Goal: Transaction & Acquisition: Purchase product/service

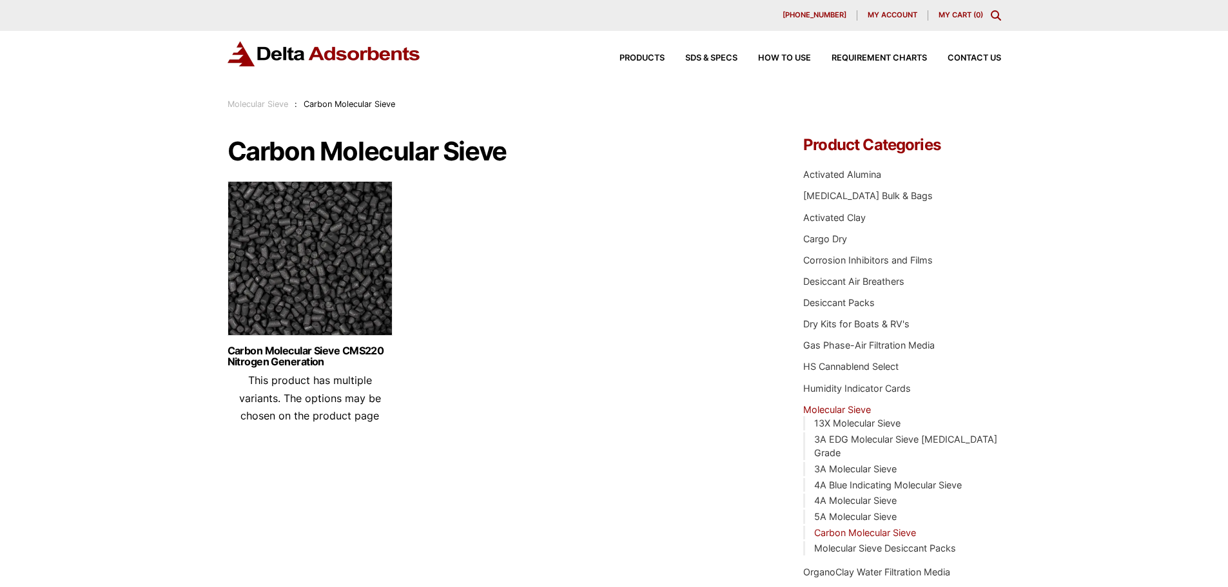
click at [304, 265] on img at bounding box center [310, 261] width 165 height 161
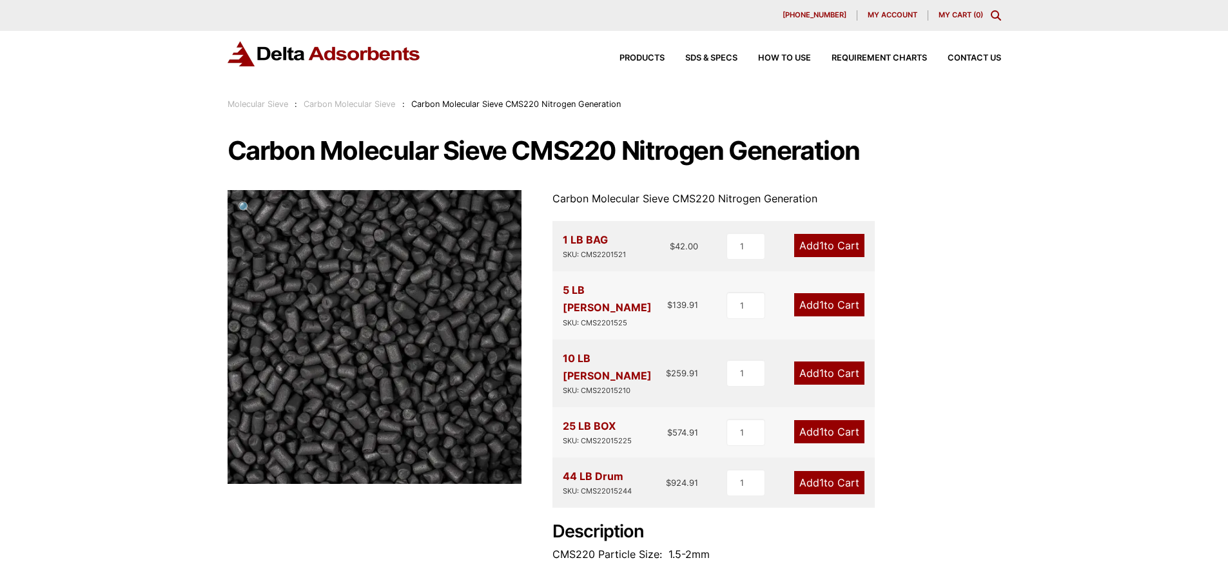
click at [844, 252] on link "Add 1 to Cart" at bounding box center [829, 245] width 70 height 23
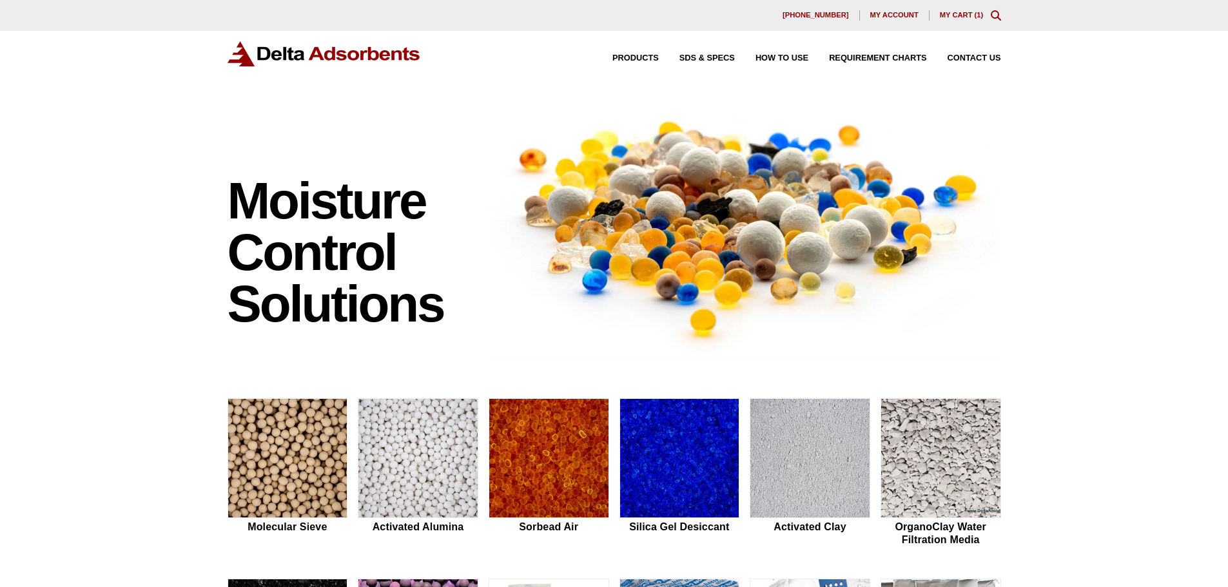
click at [969, 17] on link "My Cart ( 1 )" at bounding box center [962, 15] width 44 height 8
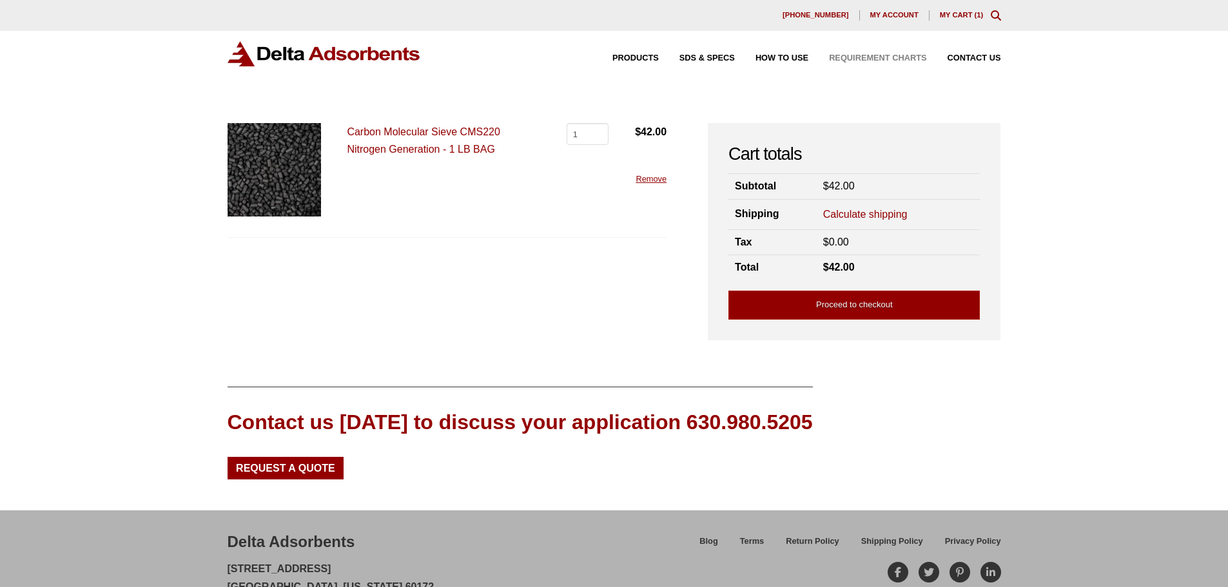
click at [893, 60] on span "Requirement Charts" at bounding box center [877, 58] width 97 height 8
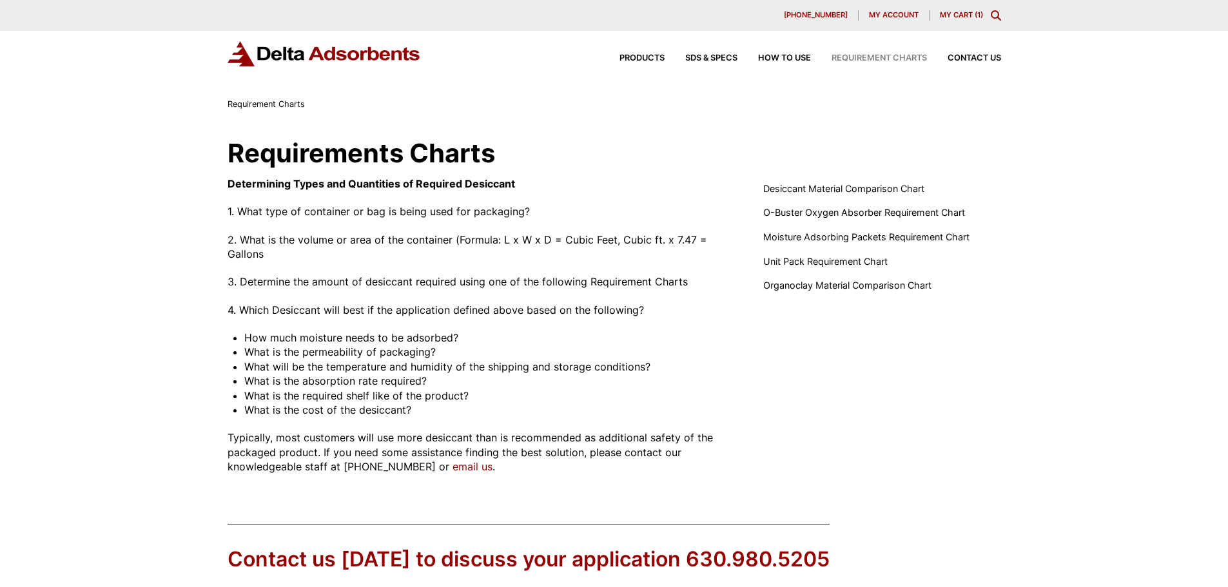
click at [970, 14] on link "My Cart ( 1 )" at bounding box center [961, 14] width 43 height 9
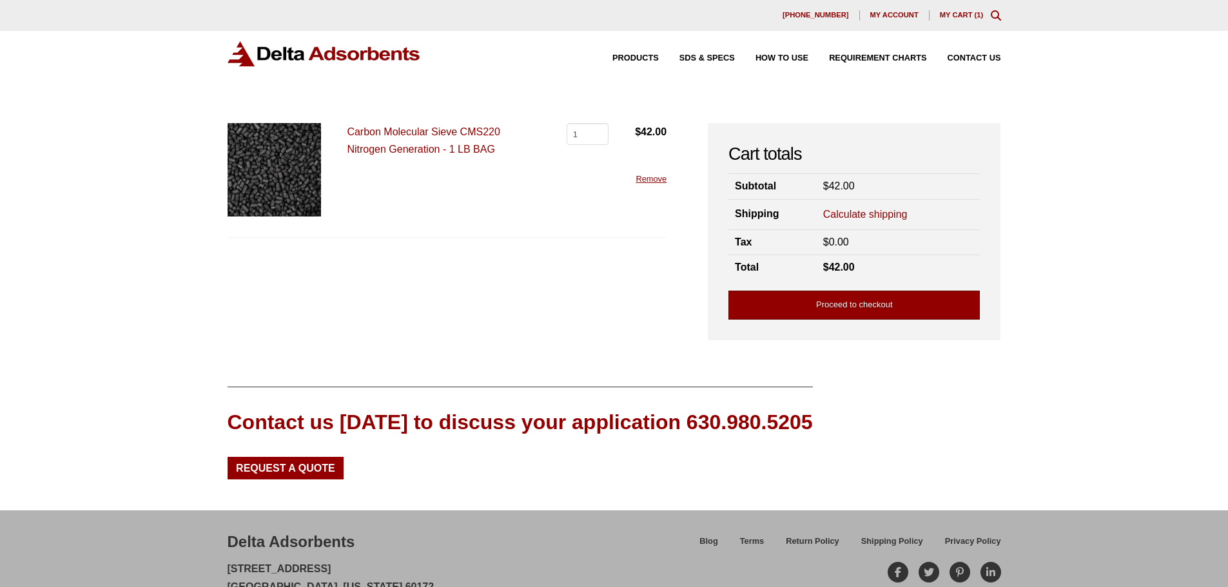
click at [834, 299] on link "Proceed to checkout" at bounding box center [853, 305] width 251 height 29
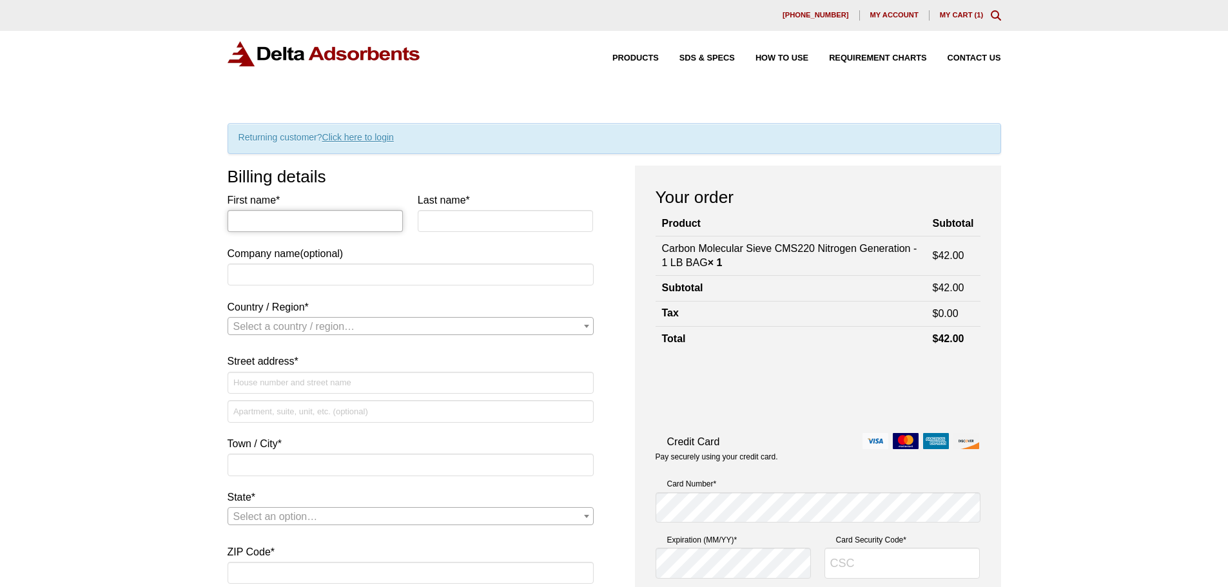
click at [325, 217] on input "First name *" at bounding box center [316, 221] width 176 height 22
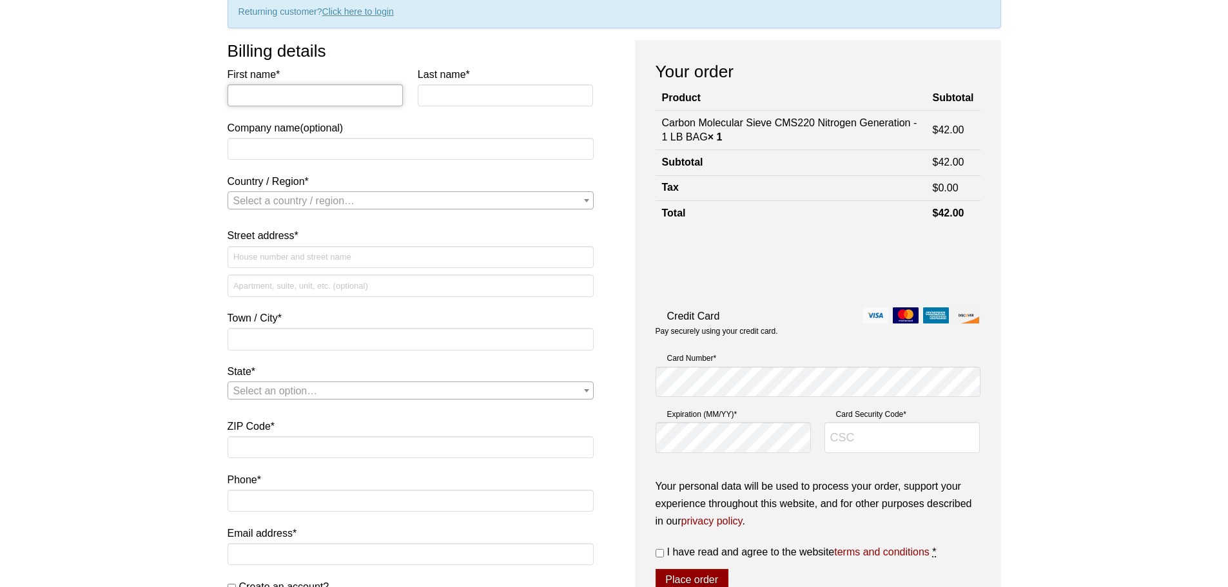
scroll to position [193, 0]
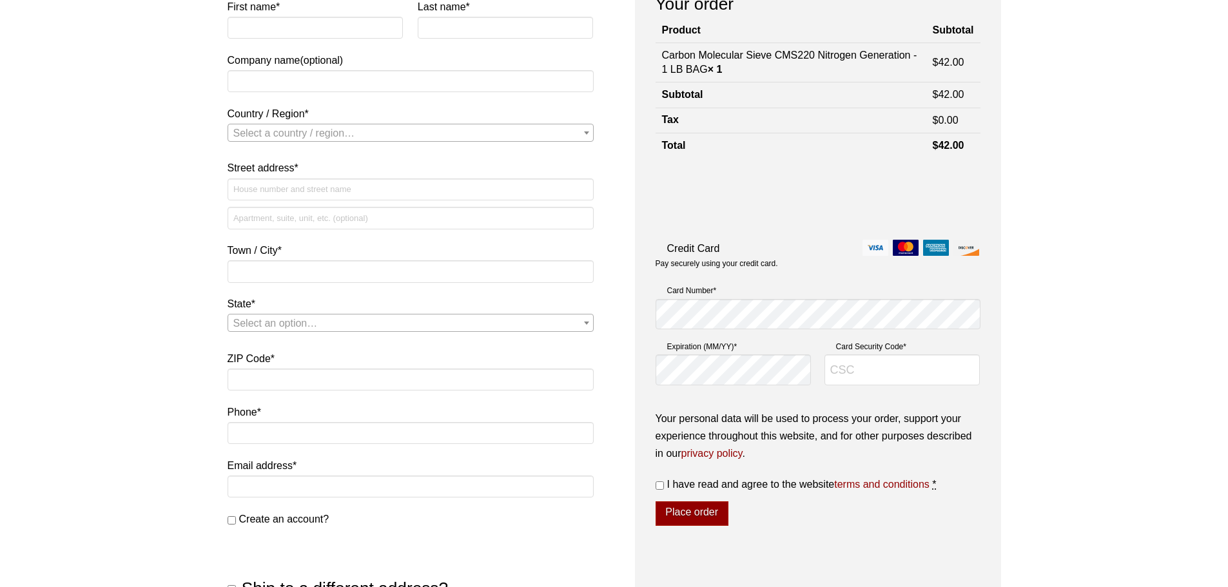
click at [726, 456] on link "privacy policy" at bounding box center [711, 453] width 61 height 11
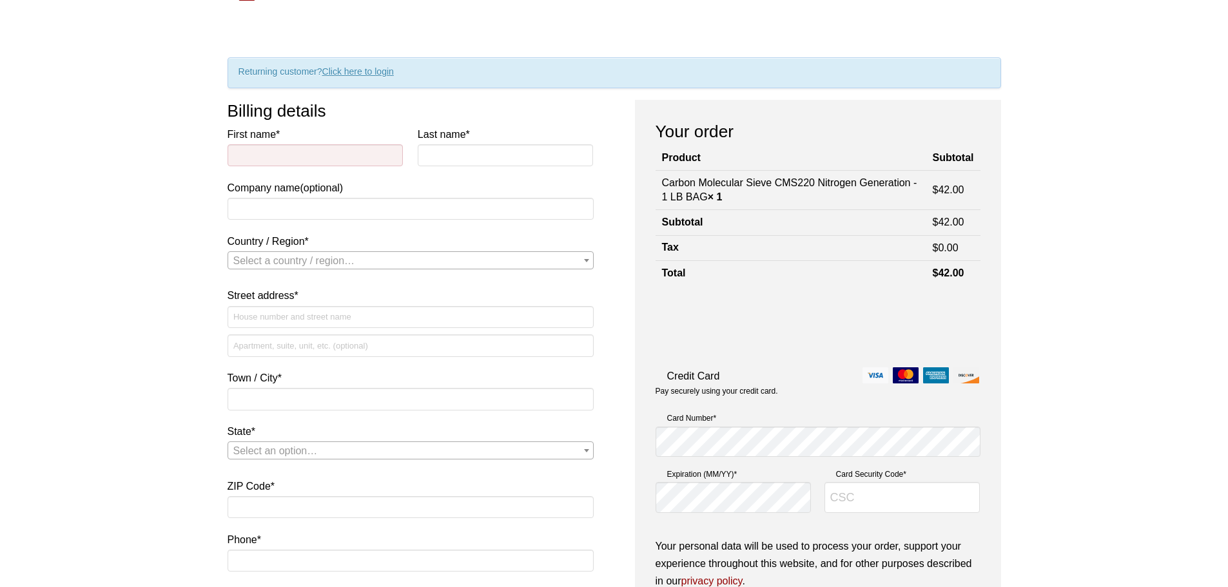
scroll to position [64, 0]
click at [297, 146] on input "First name *" at bounding box center [316, 157] width 176 height 22
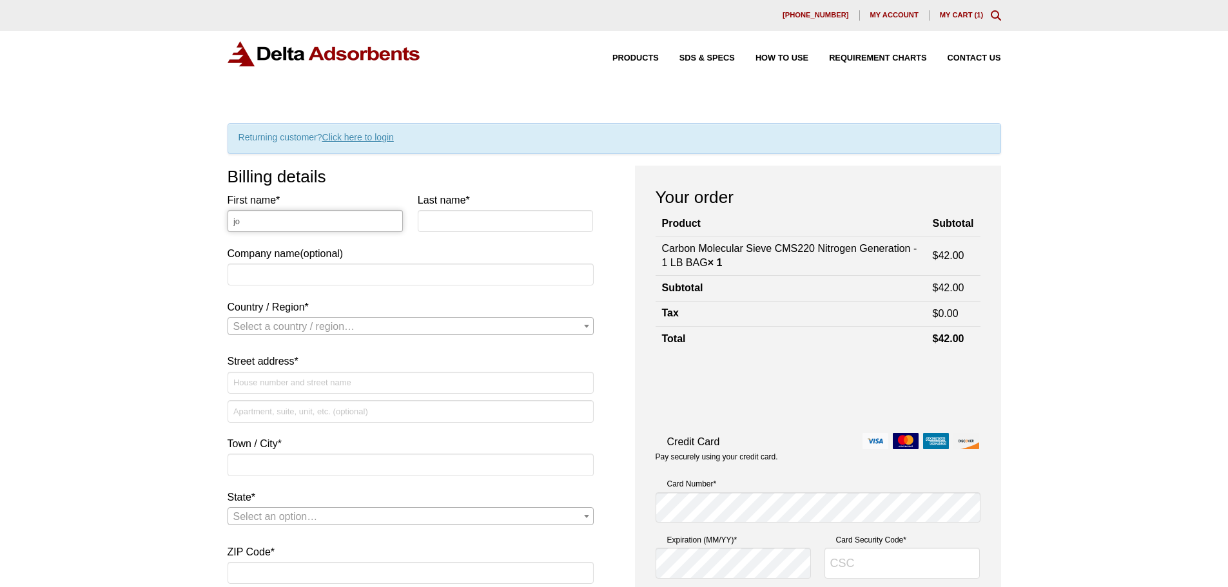
type input "j"
type input "Ihan"
click at [424, 208] on label "Last name *" at bounding box center [506, 199] width 176 height 17
click at [424, 210] on input "Last name *" at bounding box center [506, 221] width 176 height 22
click at [430, 219] on input "Last name *" at bounding box center [506, 221] width 176 height 22
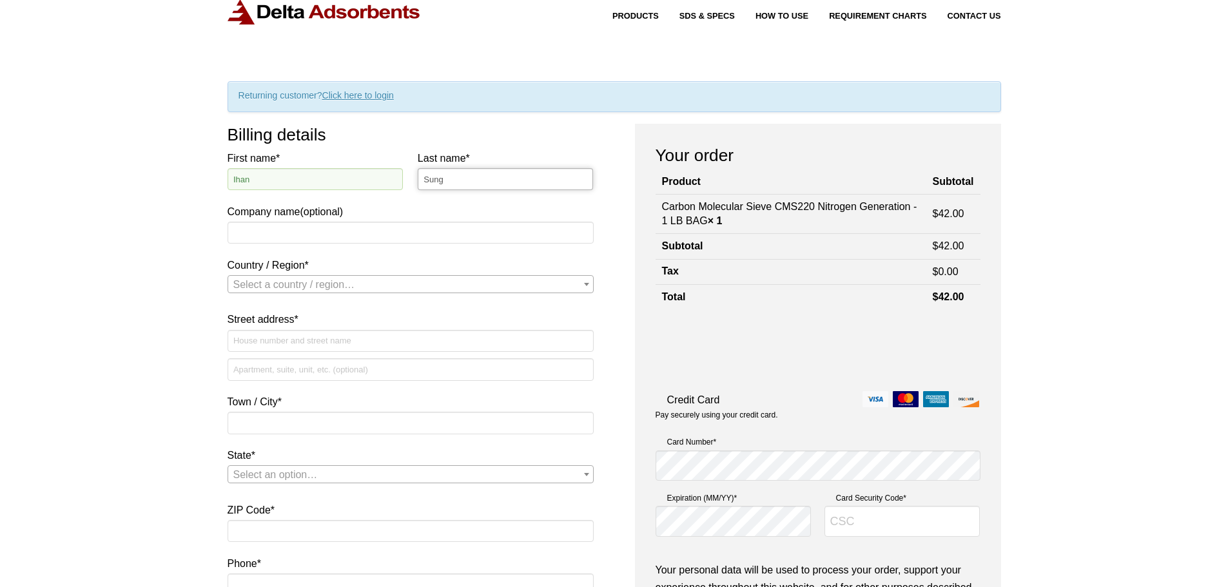
scroll to position [64, 0]
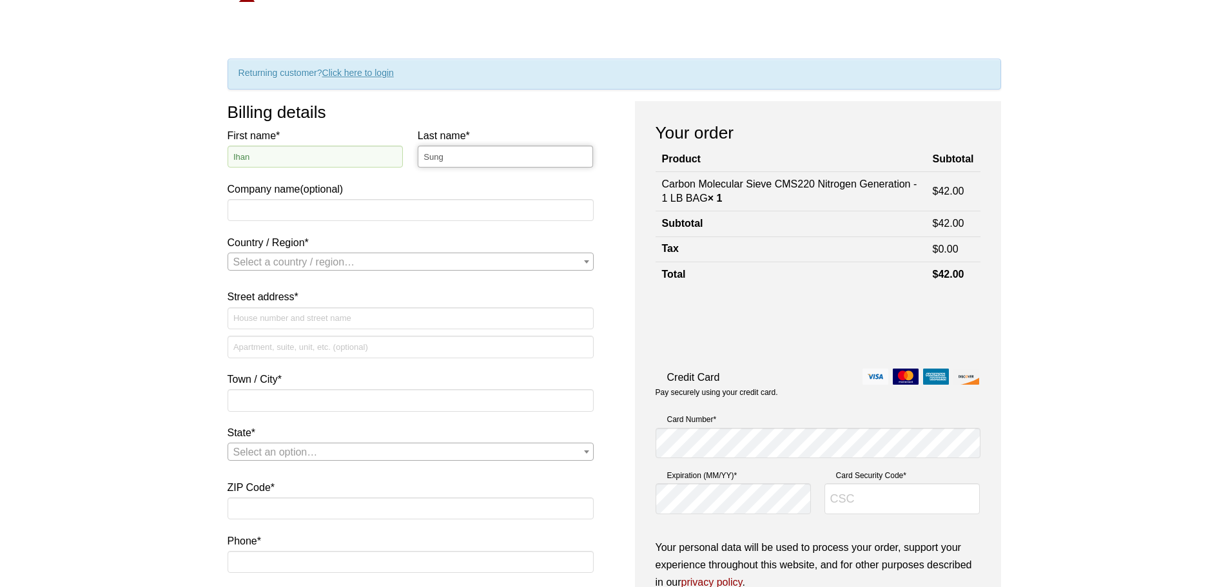
type input "Sung"
click at [345, 266] on span "Select a country / region…" at bounding box center [294, 262] width 122 height 11
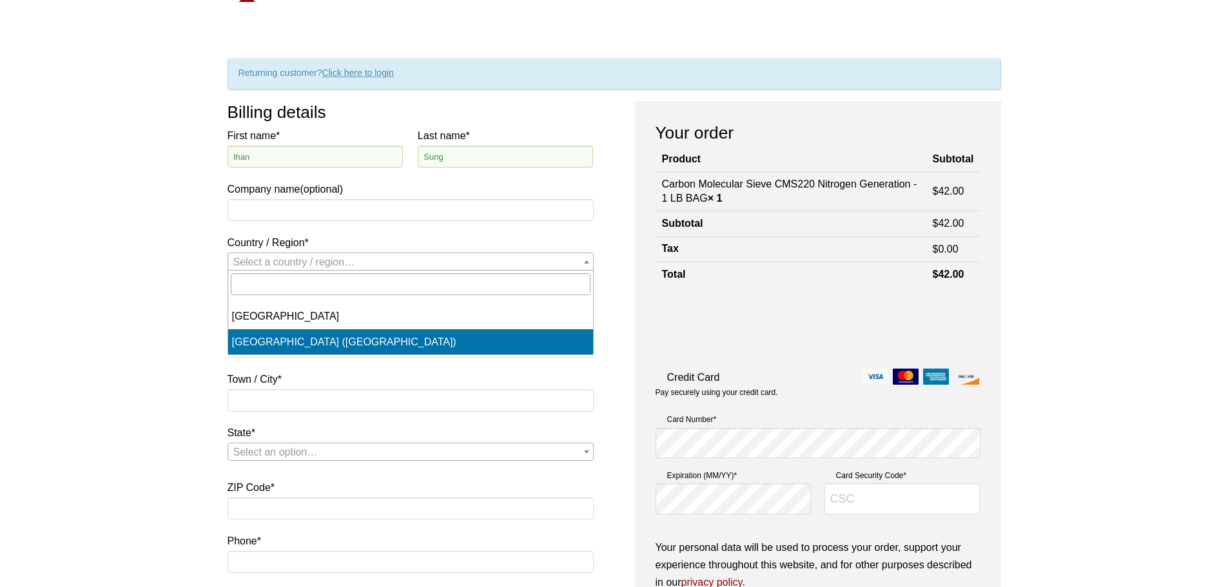
select select "US"
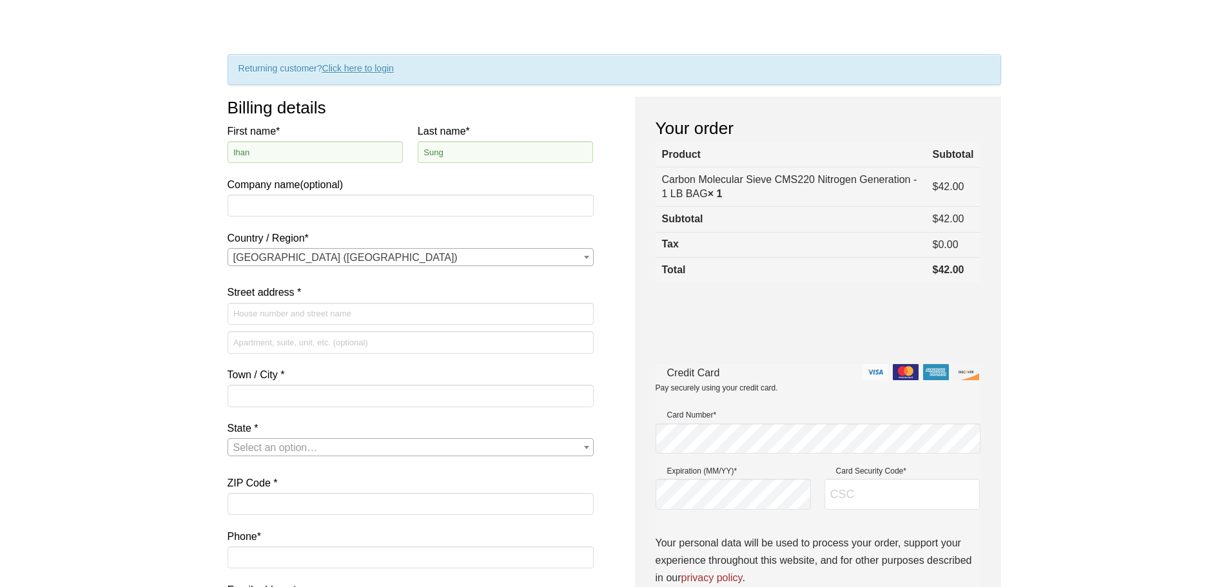
scroll to position [258, 0]
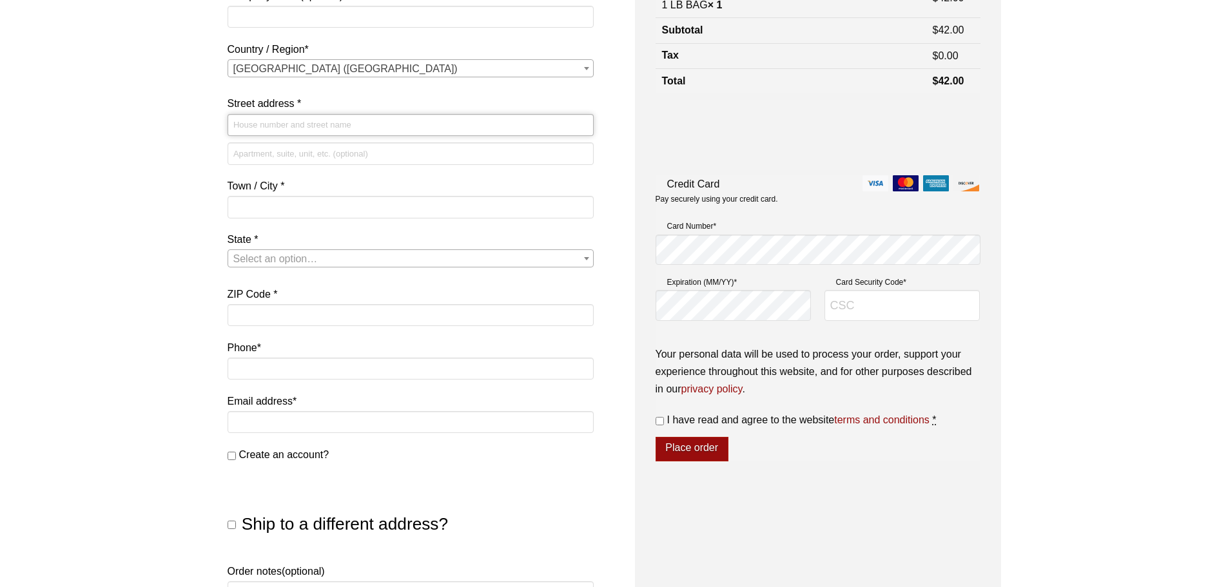
click at [299, 130] on input "Street address *" at bounding box center [411, 125] width 366 height 22
type input "2"
type input "2727 Castlehill RD"
click at [325, 142] on div "First name * Ihan Last name * Sung Company name (optional) Country / Region * S…" at bounding box center [411, 187] width 366 height 506
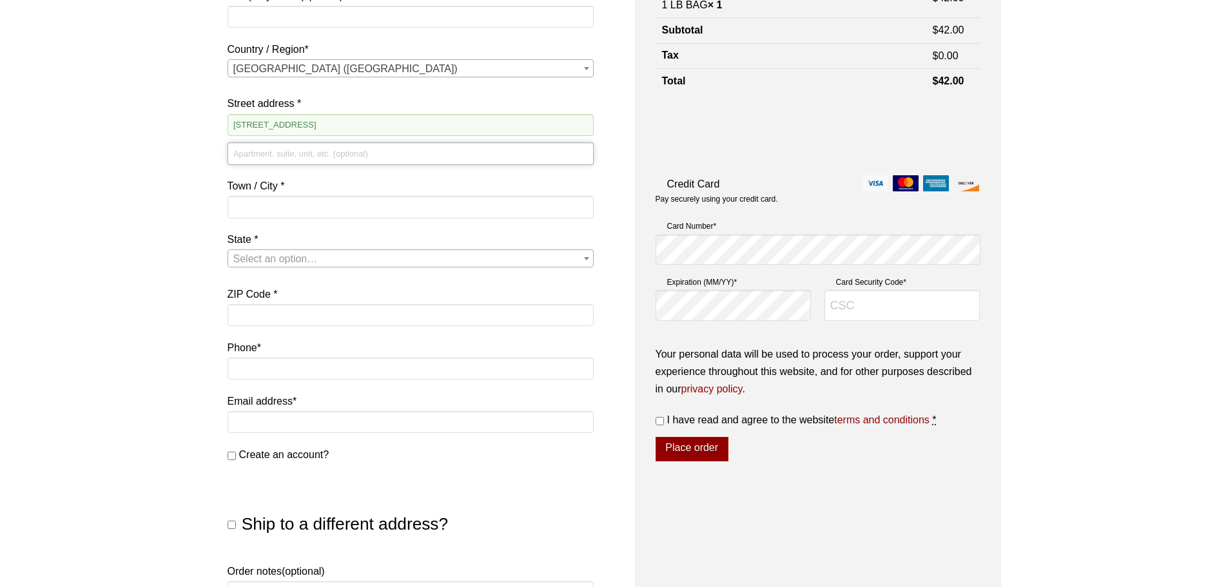
click at [325, 146] on input "Apartment, suite, unit, etc. (optional)" at bounding box center [411, 153] width 366 height 22
type input "Unit 1"
click at [323, 200] on input "Town / City *" at bounding box center [411, 207] width 366 height 22
type input "Chula Vista"
click at [402, 268] on body "Our website has detected that you are using an outdated browser that will preve…" at bounding box center [614, 375] width 1228 height 1267
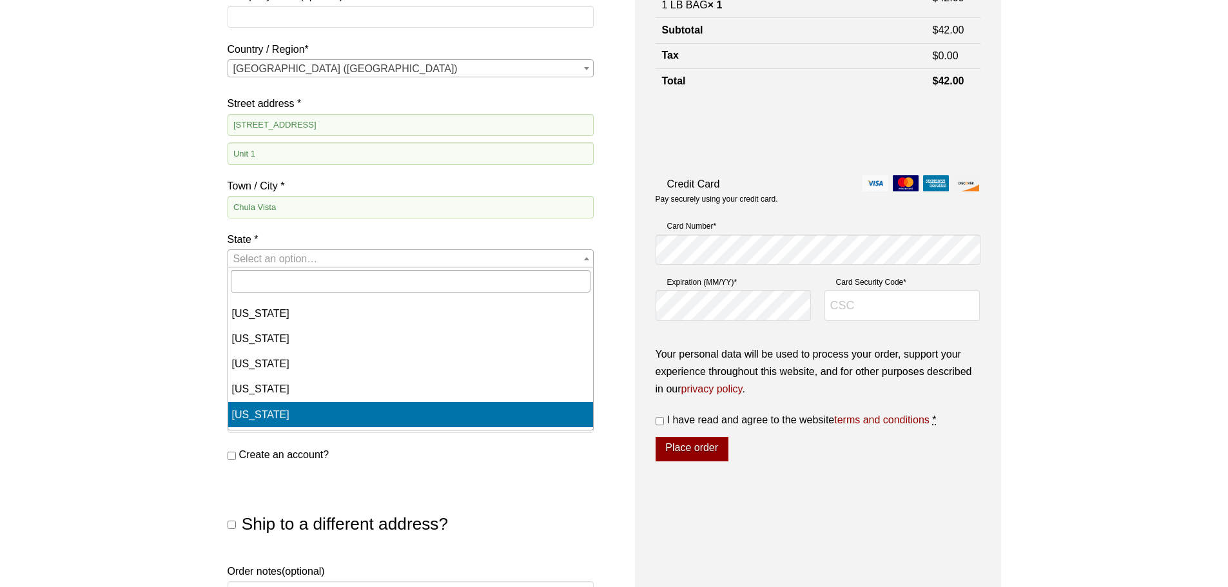
select select "CA"
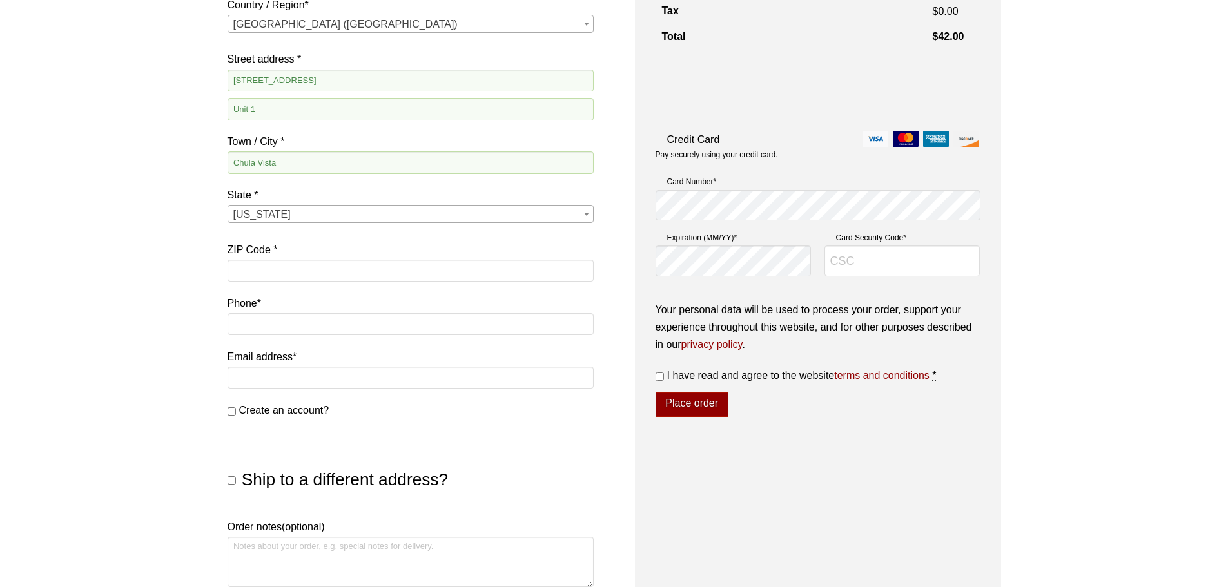
scroll to position [322, 0]
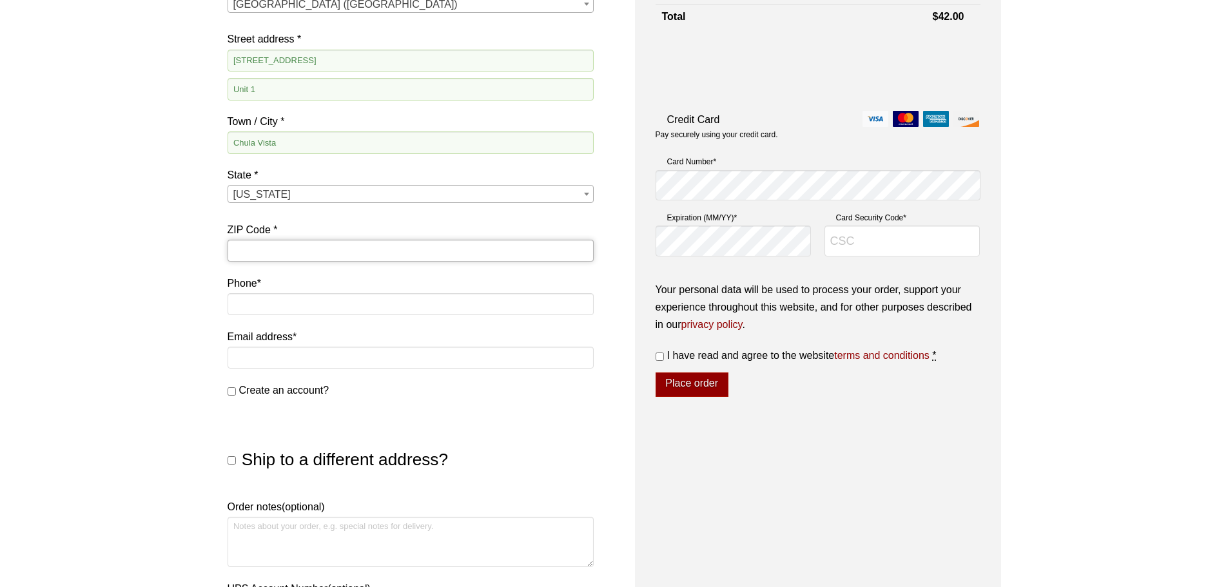
click at [260, 257] on input "ZIP Code *" at bounding box center [411, 251] width 366 height 22
type input "91915"
click at [300, 289] on label "Phone *" at bounding box center [411, 283] width 366 height 17
click at [300, 293] on input "Phone *" at bounding box center [411, 304] width 366 height 22
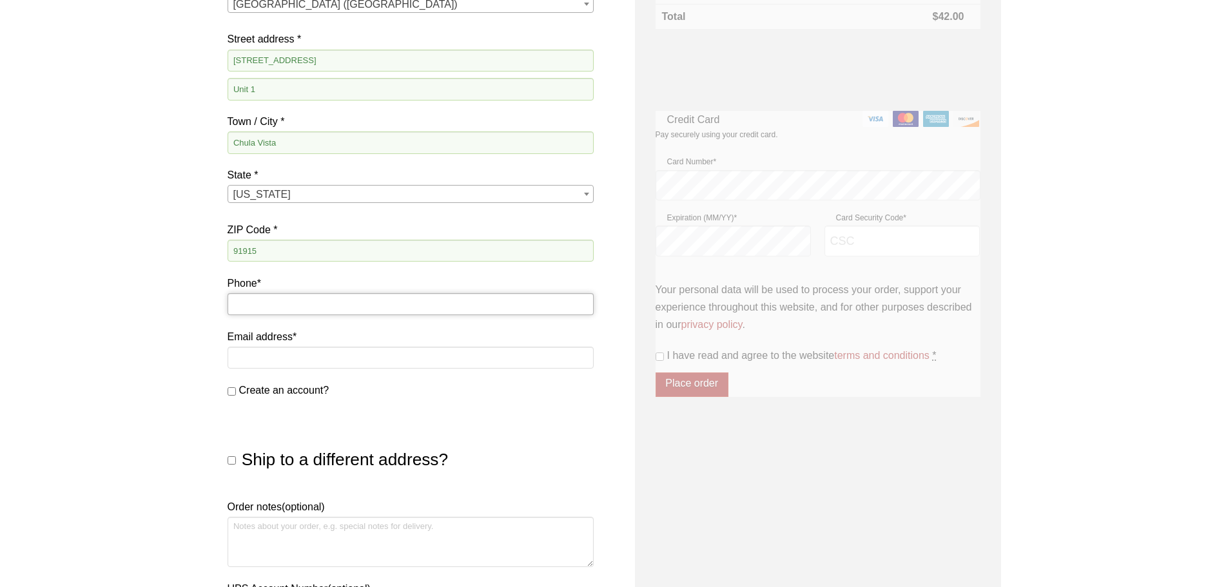
click at [297, 305] on input "Phone *" at bounding box center [411, 304] width 366 height 22
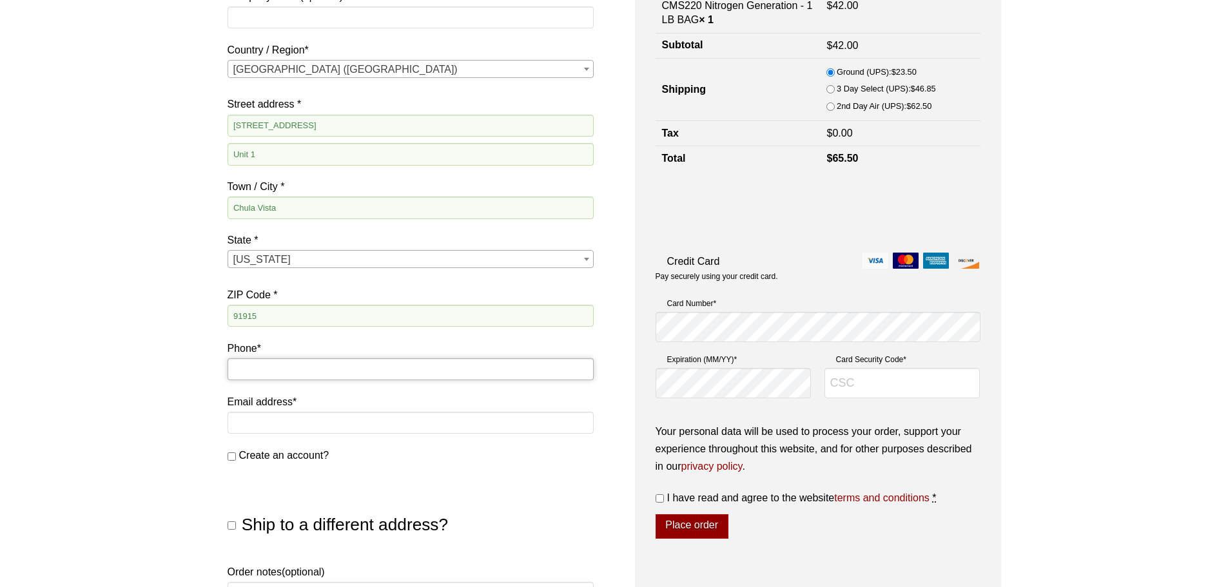
scroll to position [258, 0]
click at [252, 371] on input "Phone *" at bounding box center [411, 369] width 366 height 22
type input "6192532052"
click at [280, 418] on input "Email address *" at bounding box center [411, 422] width 366 height 22
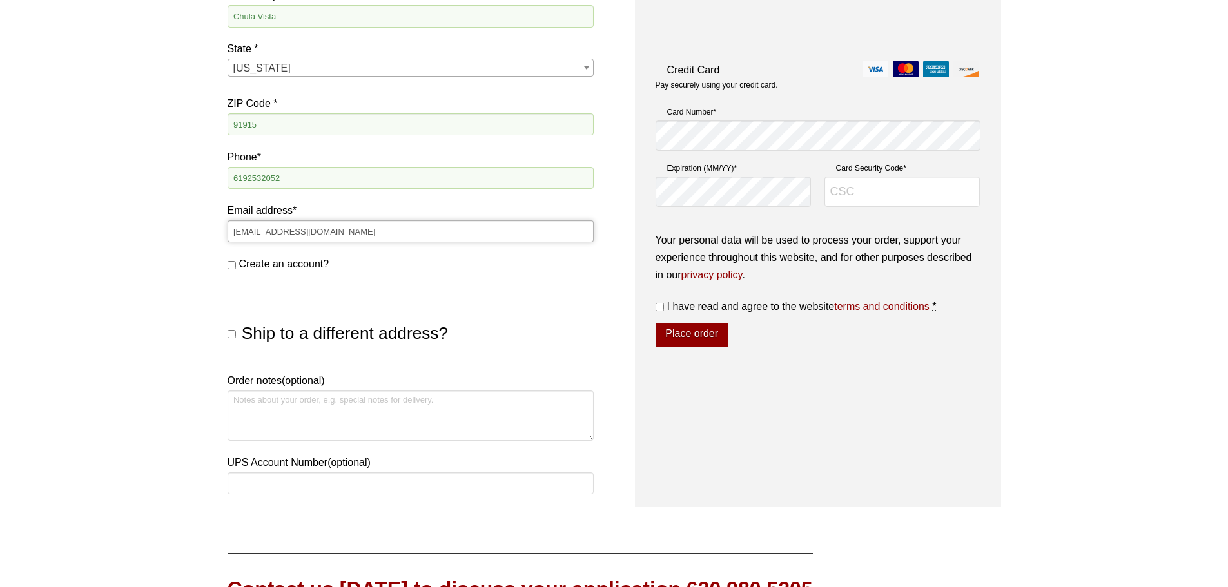
scroll to position [451, 0]
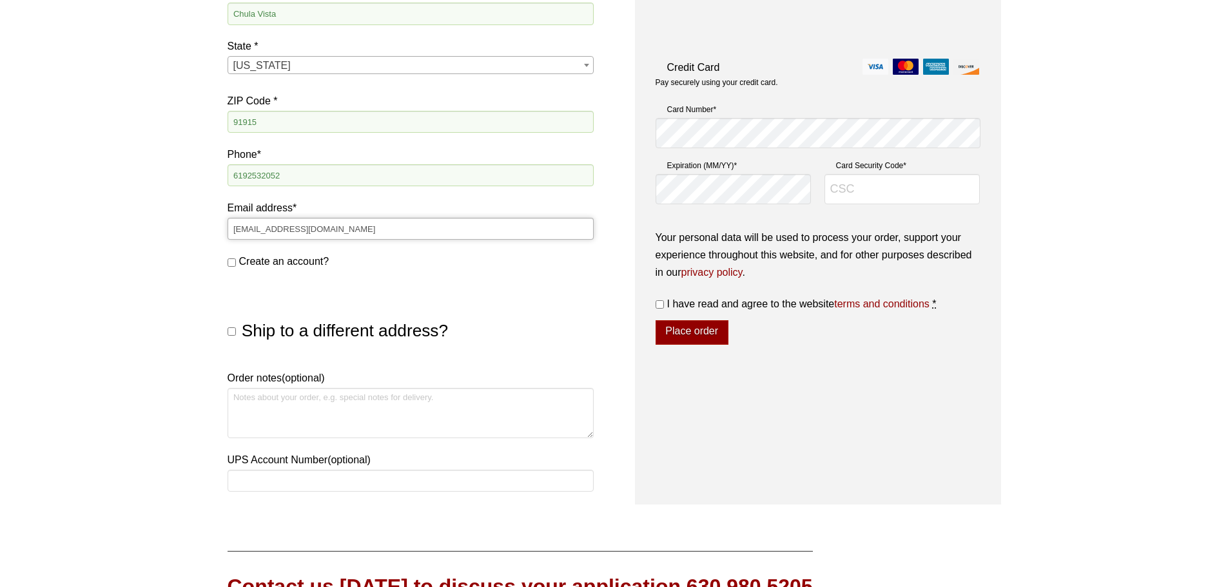
type input "ihansung7@gmail.com"
click at [815, 307] on span "I have read and agree to the website terms and conditions" at bounding box center [798, 303] width 262 height 11
click at [664, 307] on input "I have read and agree to the website terms and conditions *" at bounding box center [660, 304] width 8 height 8
checkbox input "true"
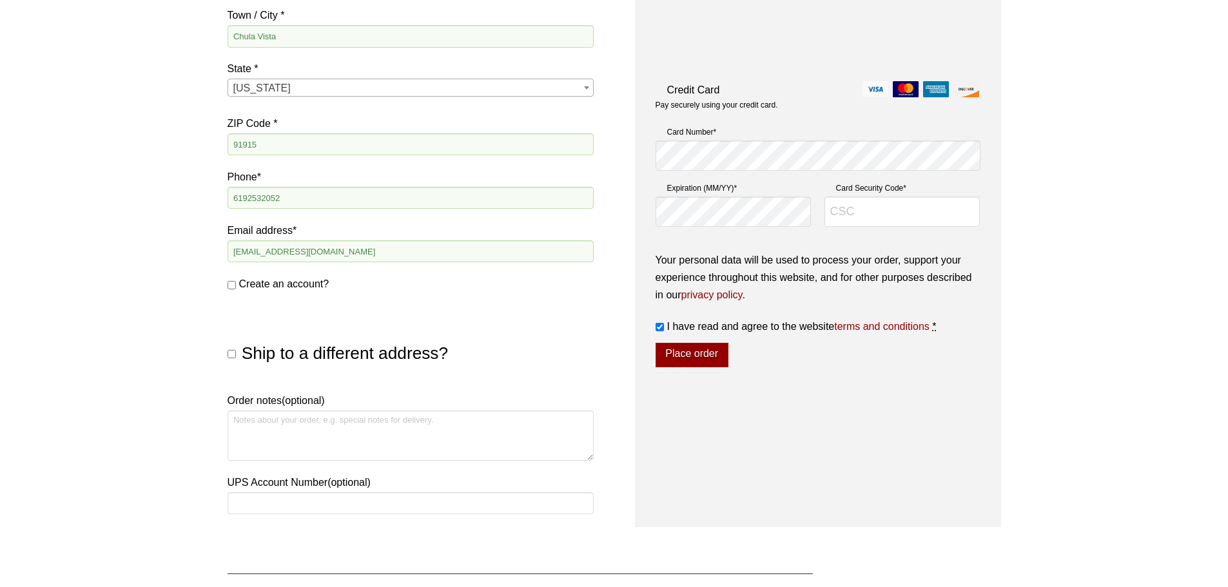
scroll to position [516, 0]
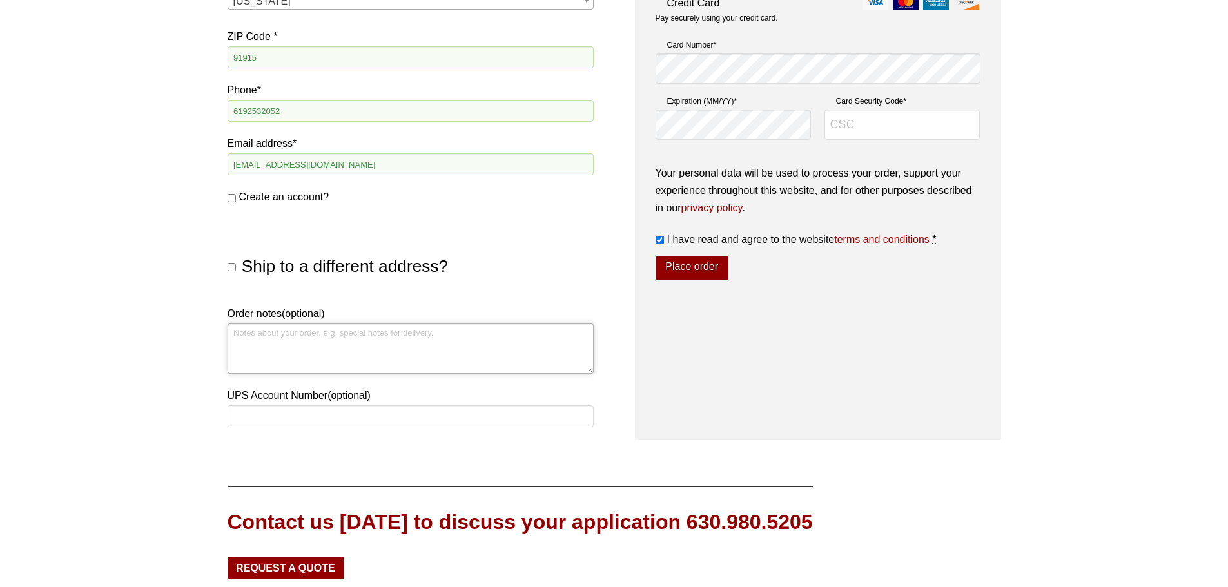
click at [329, 338] on textarea "Order notes (optional)" at bounding box center [411, 349] width 366 height 50
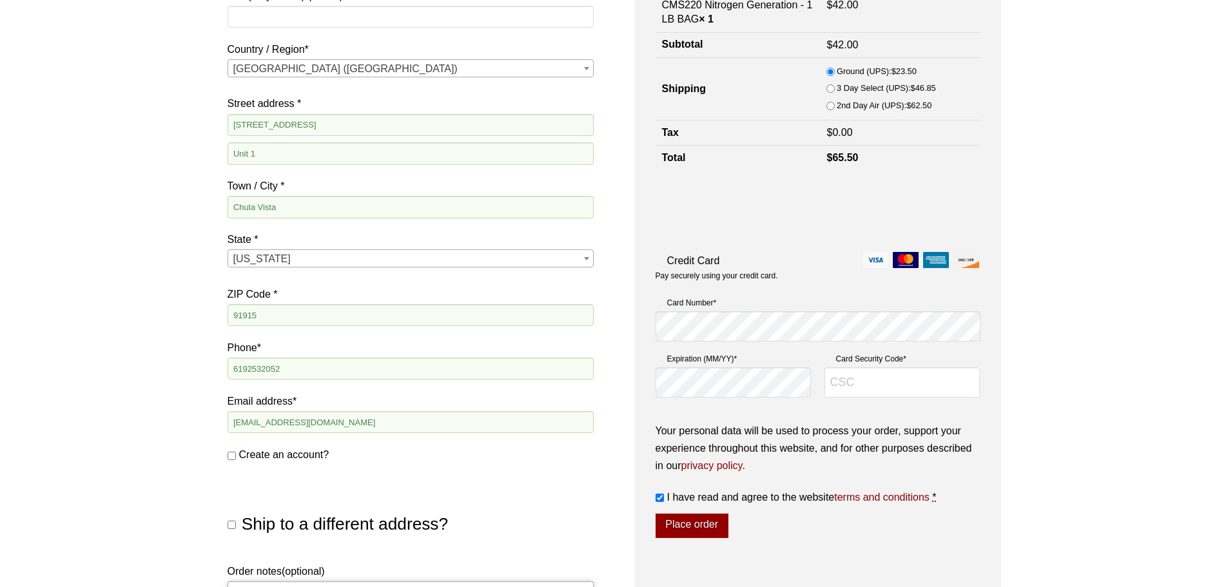
scroll to position [129, 0]
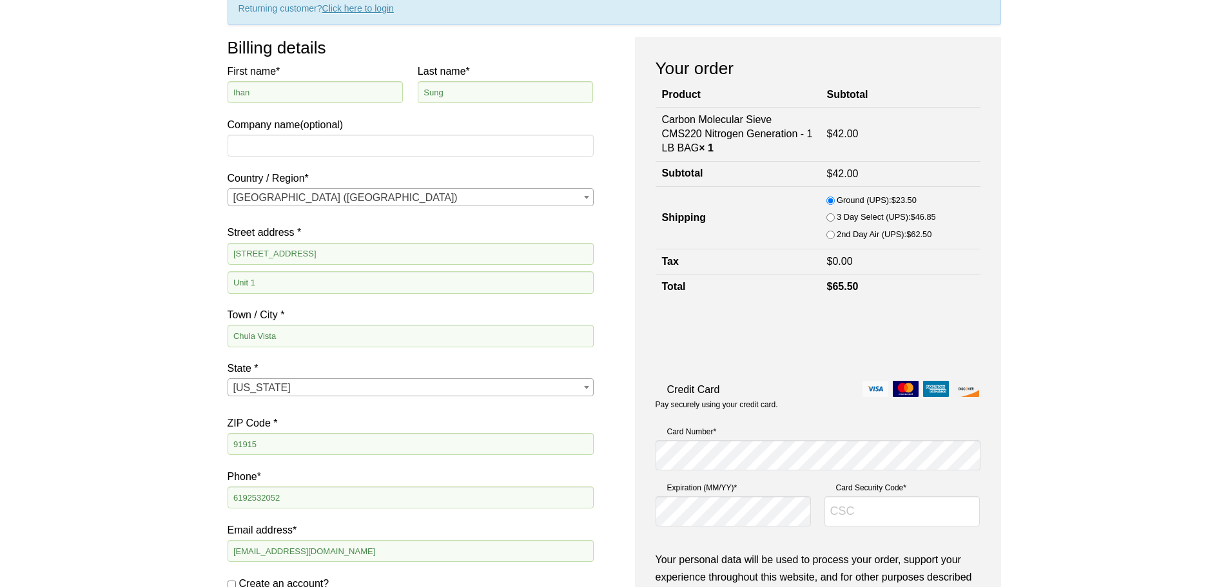
type textarea "Place in front door"
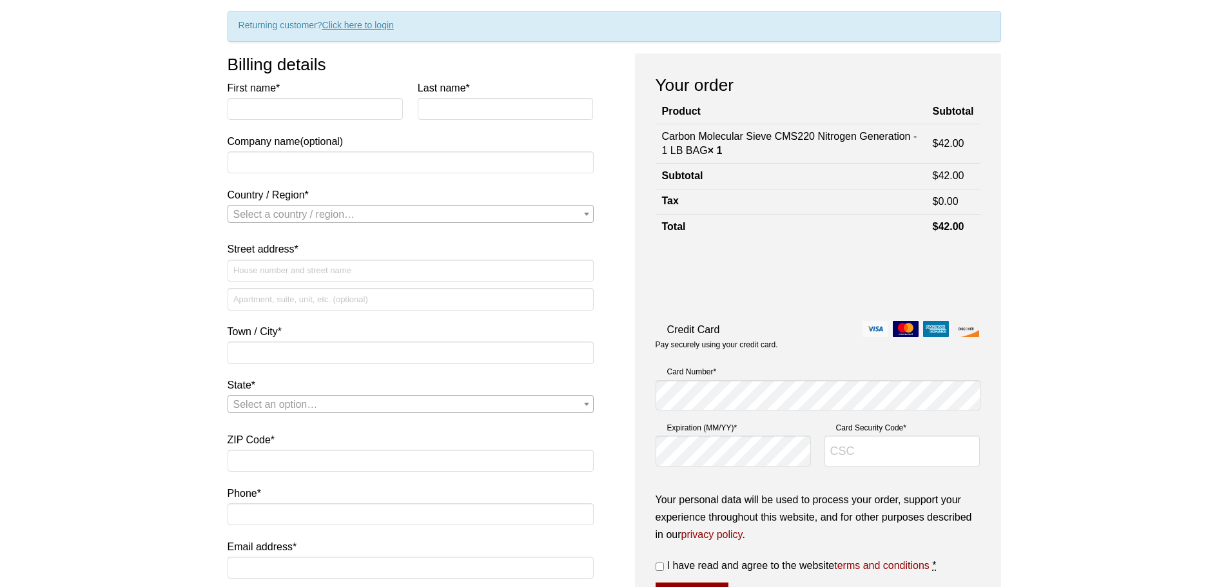
scroll to position [64, 0]
